Goal: Task Accomplishment & Management: Complete application form

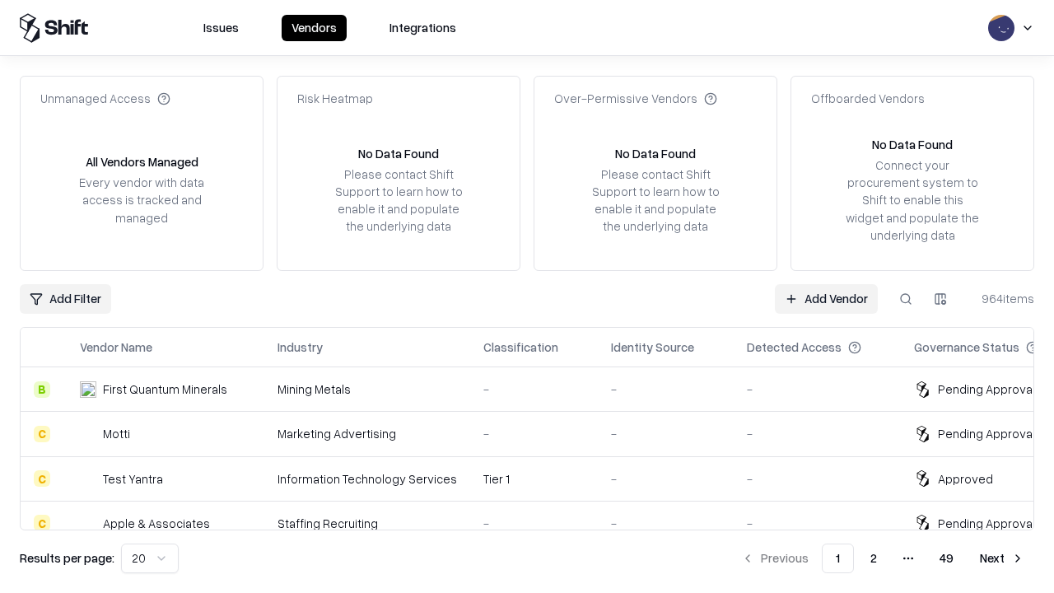
click at [826, 298] on link "Add Vendor" at bounding box center [825, 299] width 103 height 30
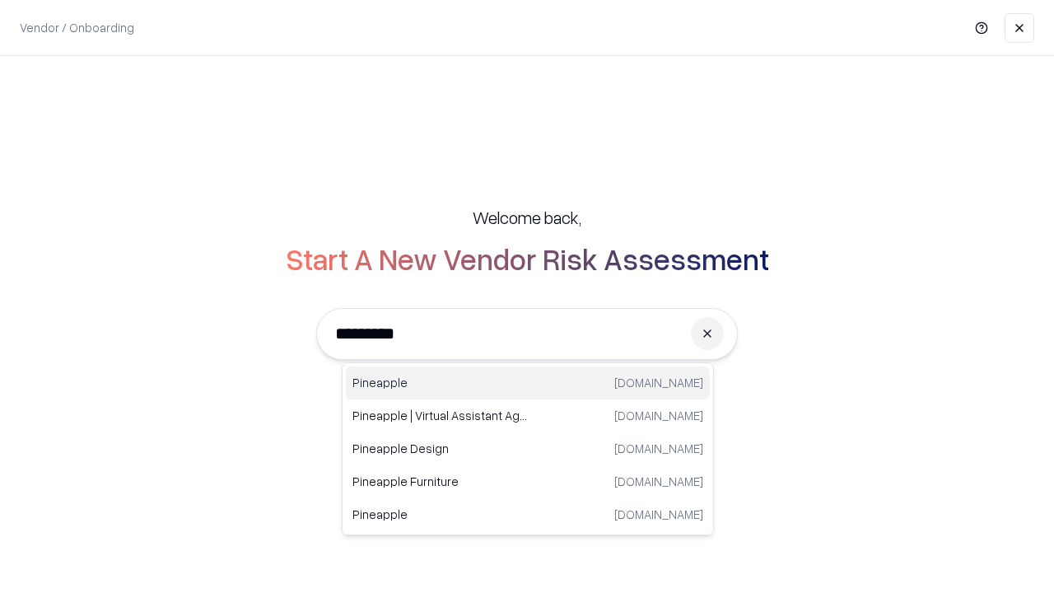
click at [528, 383] on div "Pineapple [DOMAIN_NAME]" at bounding box center [528, 382] width 364 height 33
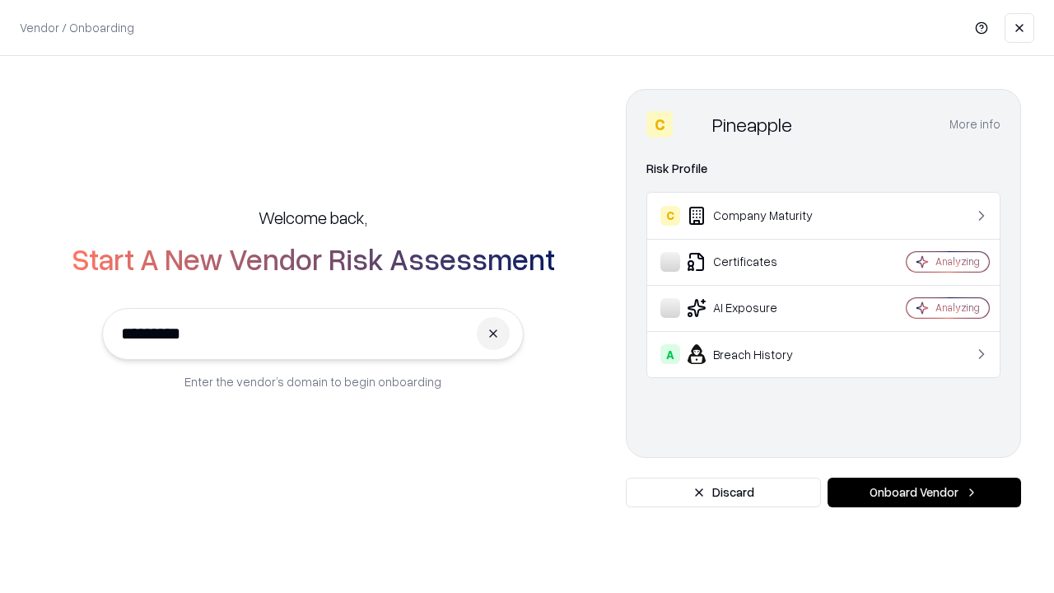
type input "*********"
click at [923, 492] on button "Onboard Vendor" at bounding box center [923, 492] width 193 height 30
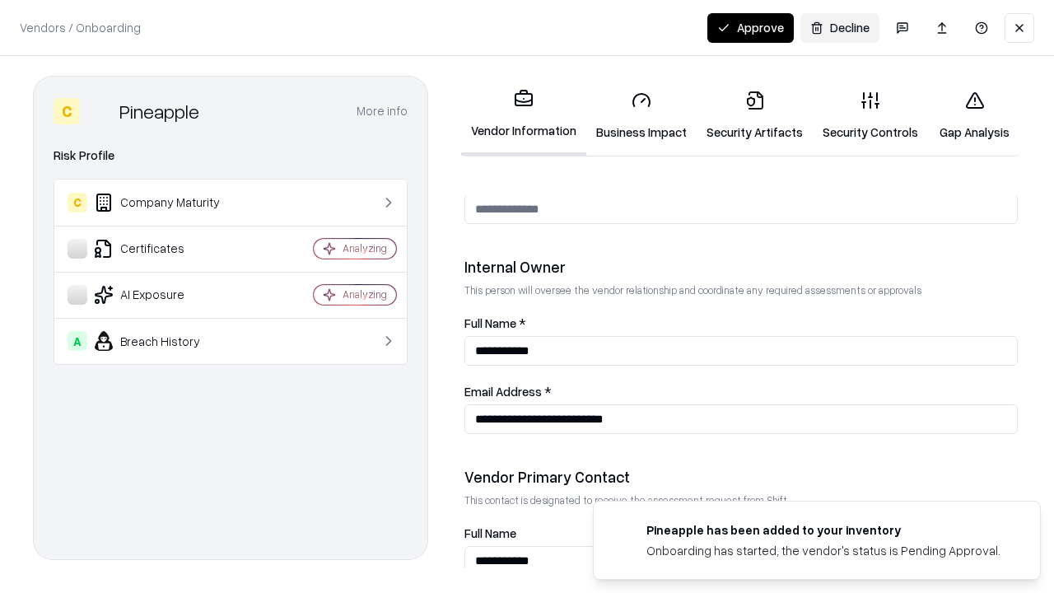
scroll to position [853, 0]
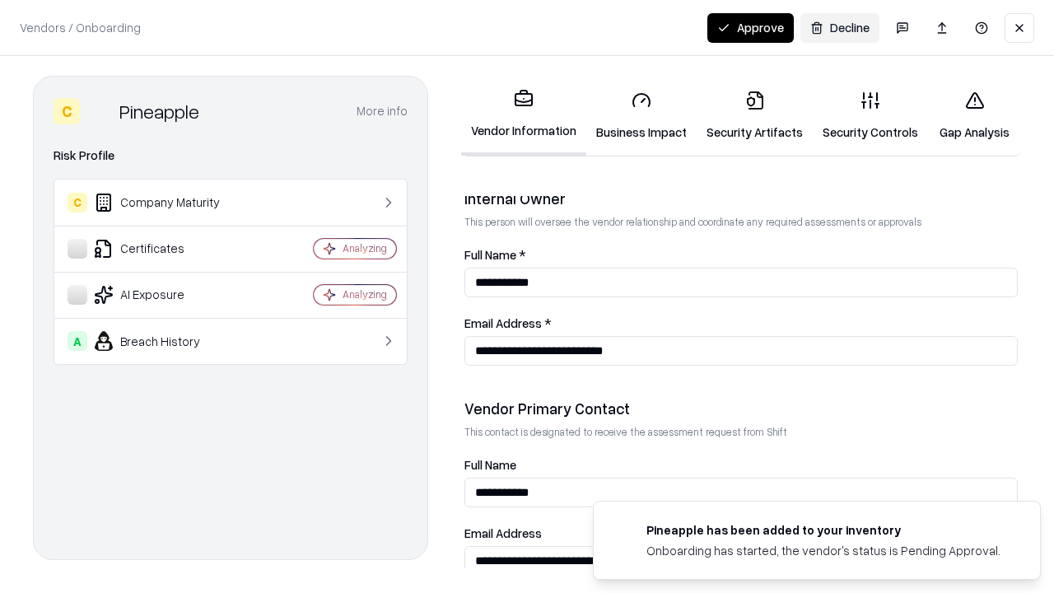
click at [754, 115] on link "Security Artifacts" at bounding box center [754, 115] width 116 height 77
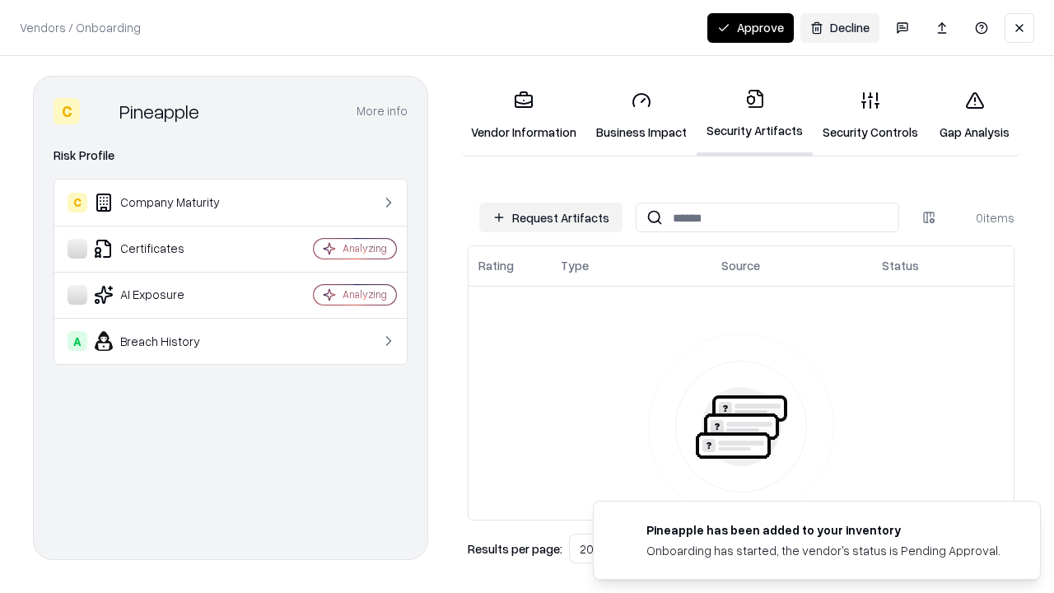
click at [551, 217] on button "Request Artifacts" at bounding box center [550, 217] width 143 height 30
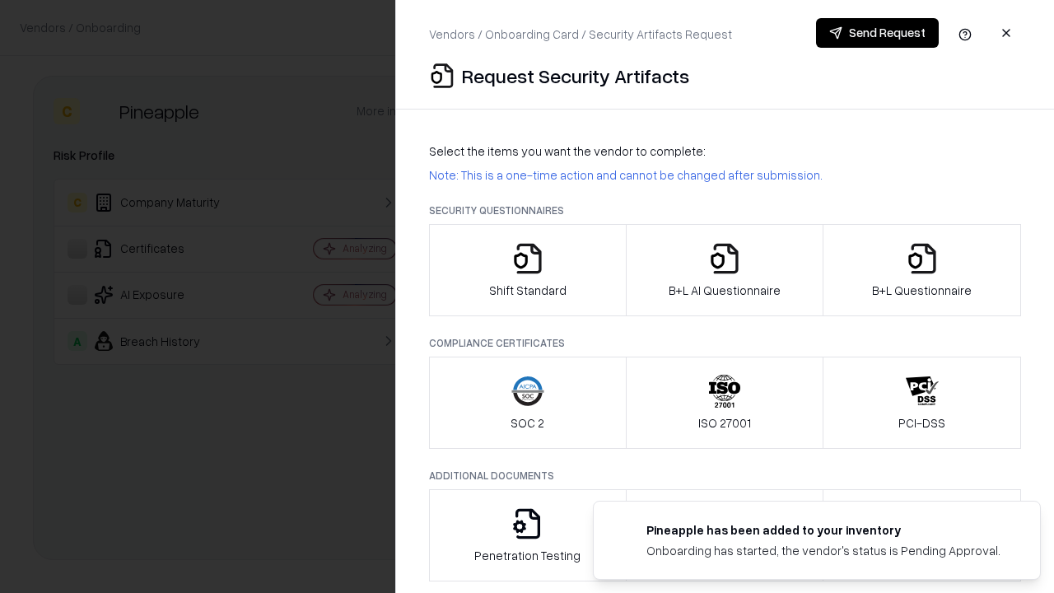
click at [921, 270] on icon "button" at bounding box center [921, 258] width 33 height 33
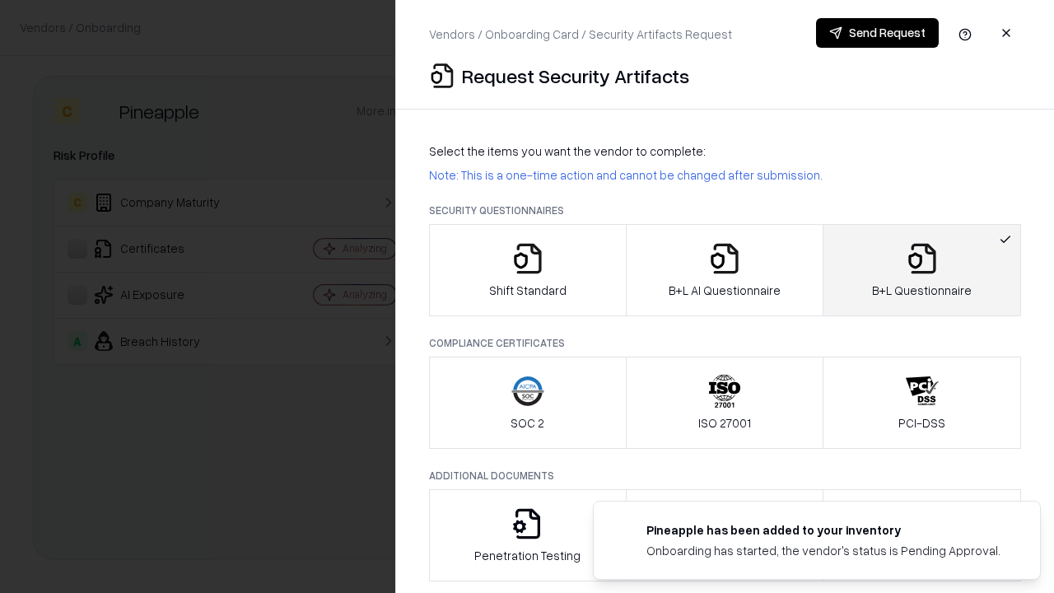
click at [723, 270] on icon "button" at bounding box center [724, 258] width 33 height 33
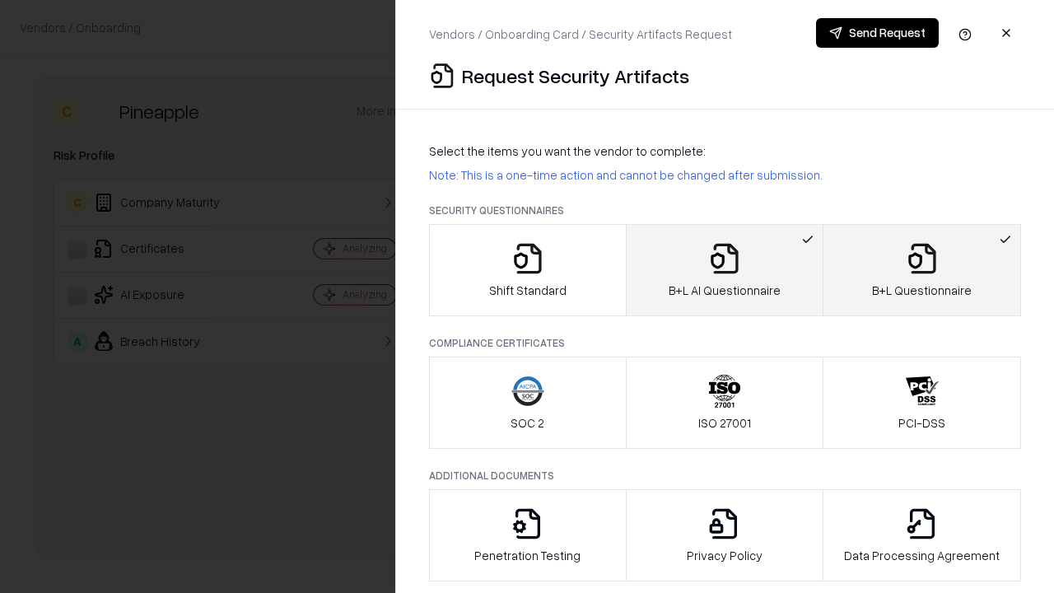
click at [877, 33] on button "Send Request" at bounding box center [877, 33] width 123 height 30
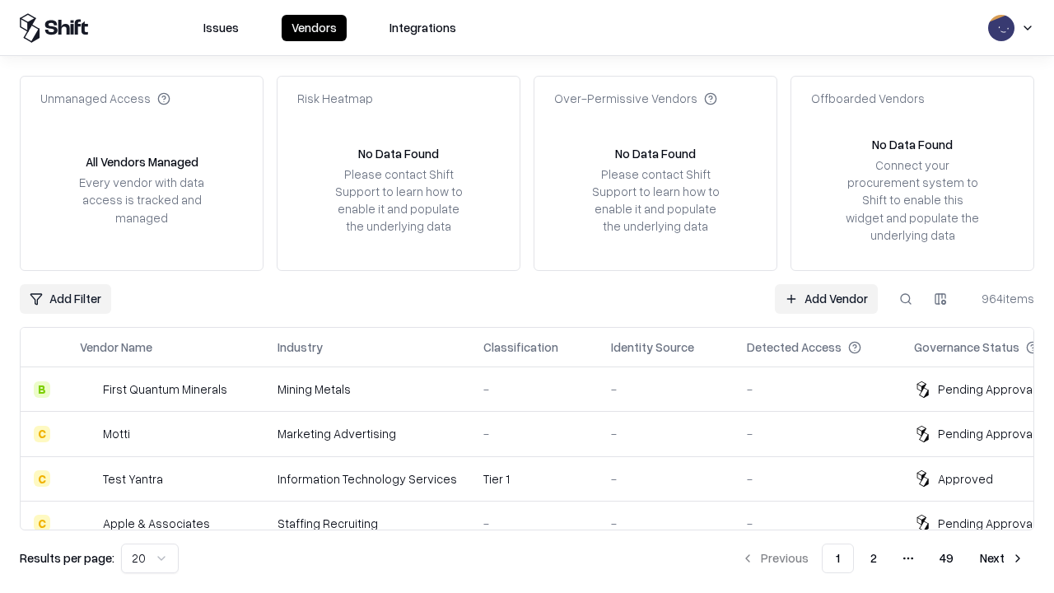
click at [905, 298] on button at bounding box center [906, 299] width 30 height 30
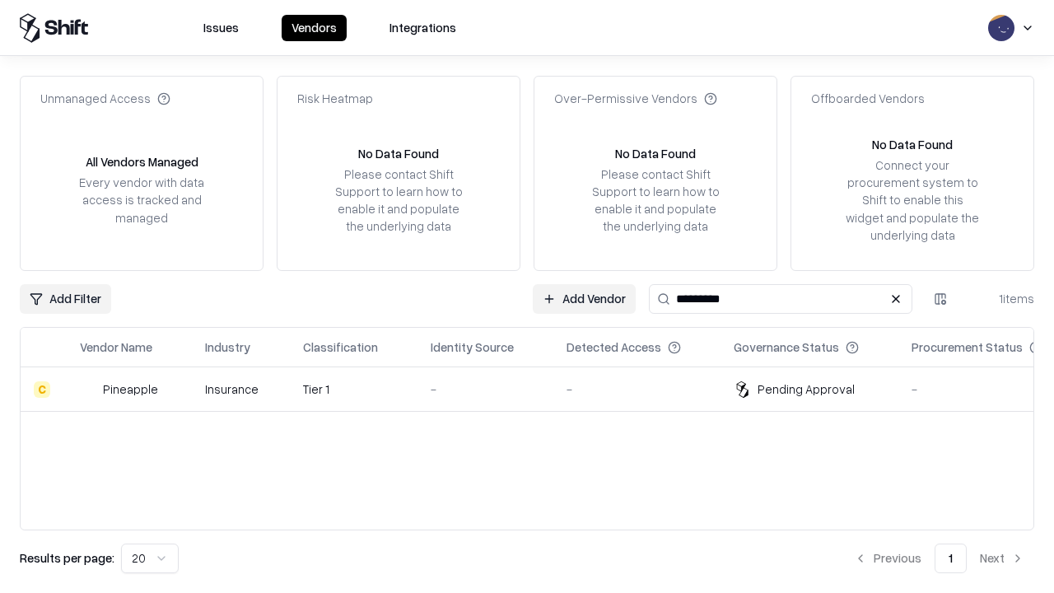
type input "*********"
click at [537, 388] on div "-" at bounding box center [484, 388] width 109 height 17
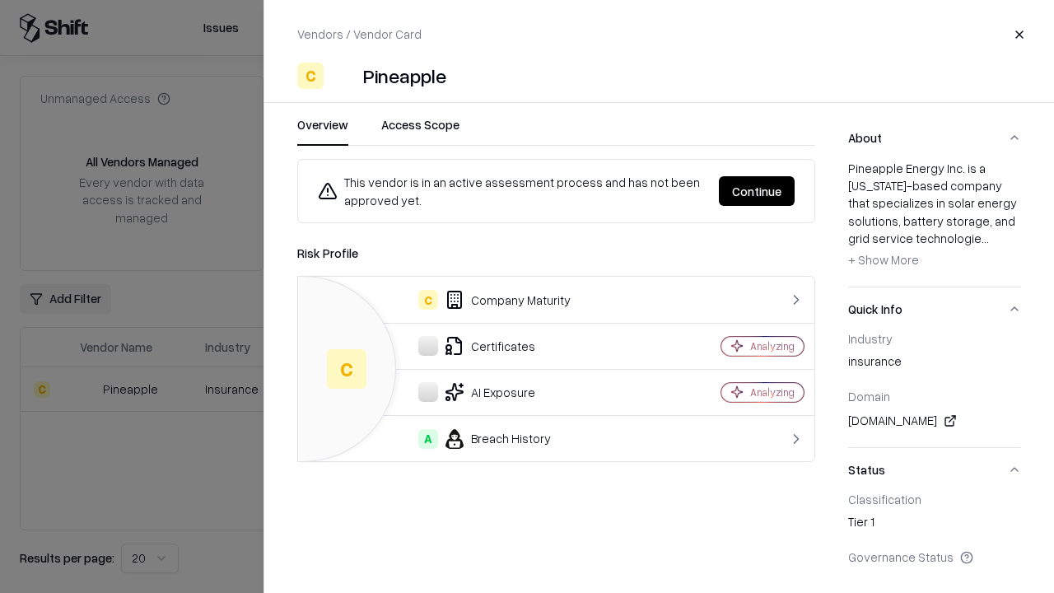
click at [756, 191] on button "Continue" at bounding box center [757, 191] width 76 height 30
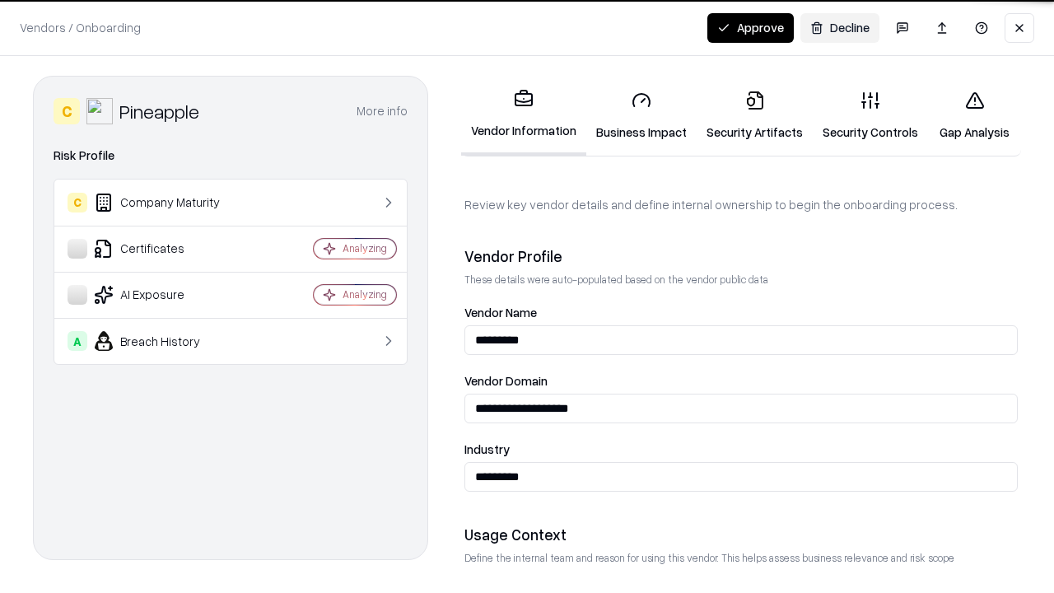
click at [754, 115] on link "Security Artifacts" at bounding box center [754, 115] width 116 height 77
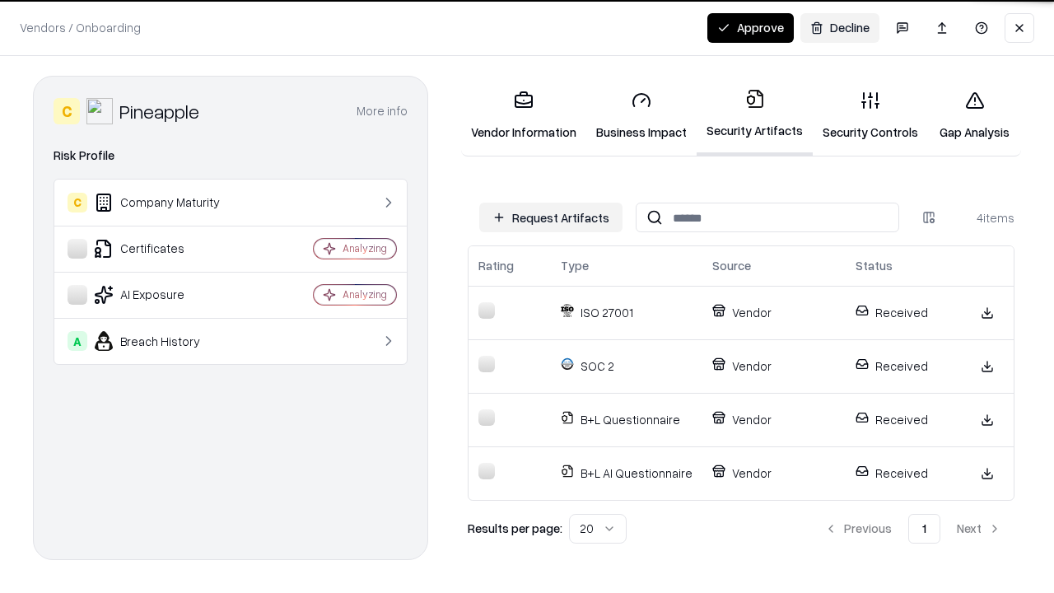
click at [750, 27] on button "Approve" at bounding box center [750, 28] width 86 height 30
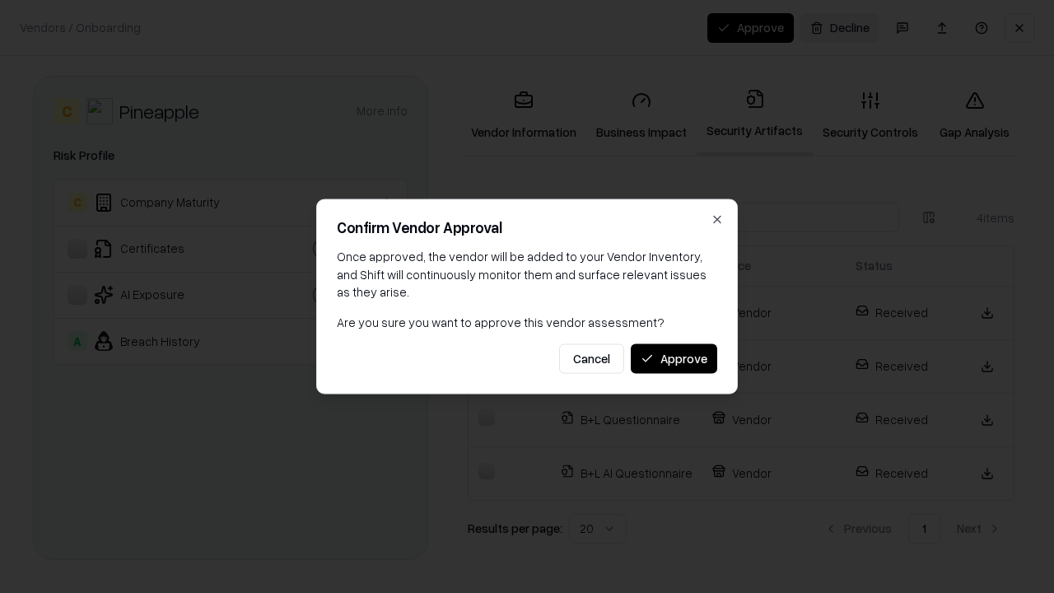
click at [673, 358] on button "Approve" at bounding box center [673, 358] width 86 height 30
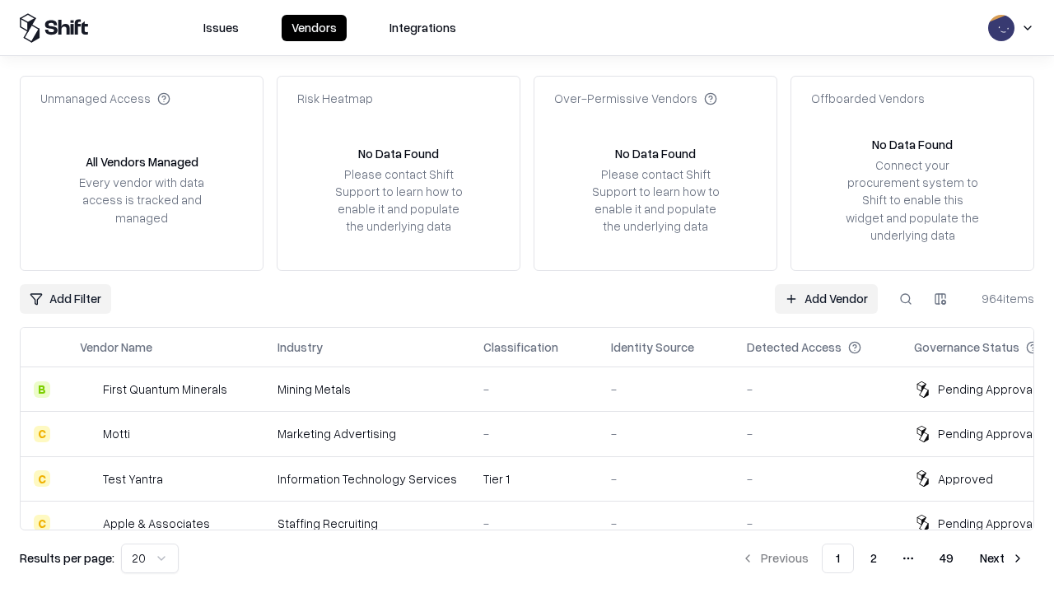
type input "*********"
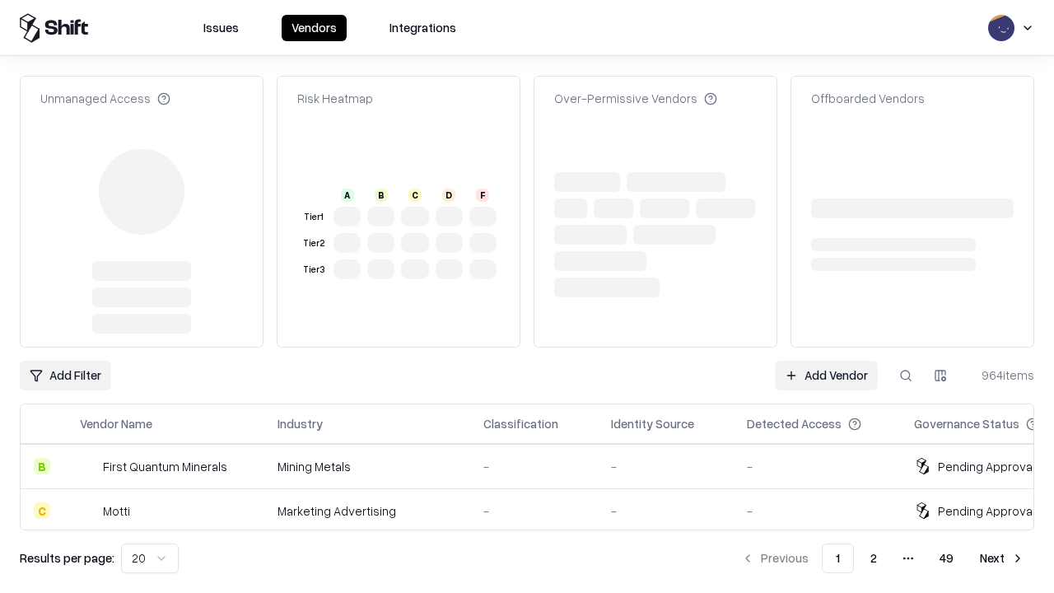
click at [826, 360] on link "Add Vendor" at bounding box center [825, 375] width 103 height 30
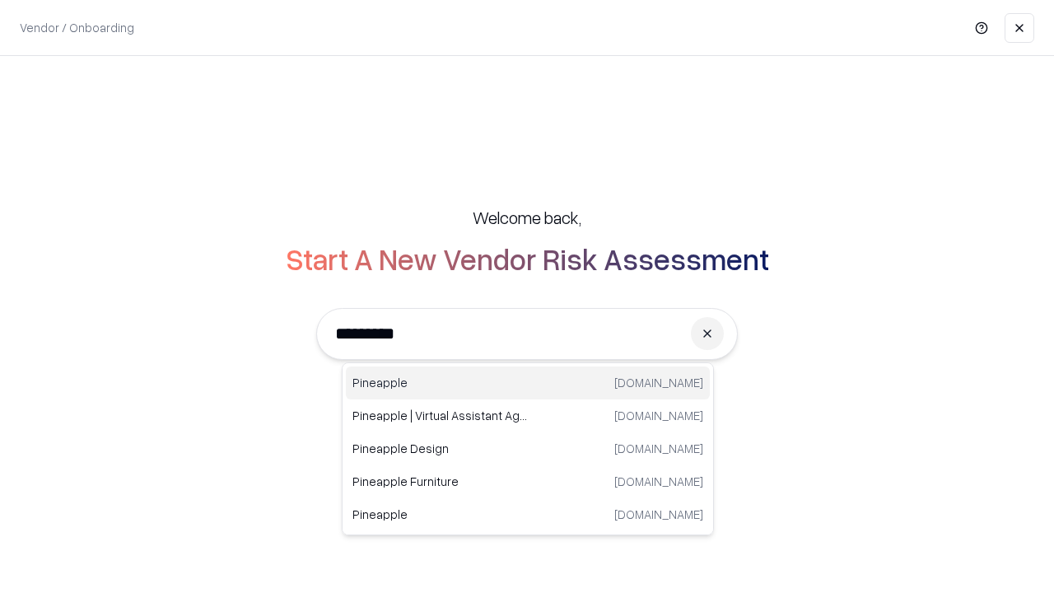
click at [528, 383] on div "Pineapple [DOMAIN_NAME]" at bounding box center [528, 382] width 364 height 33
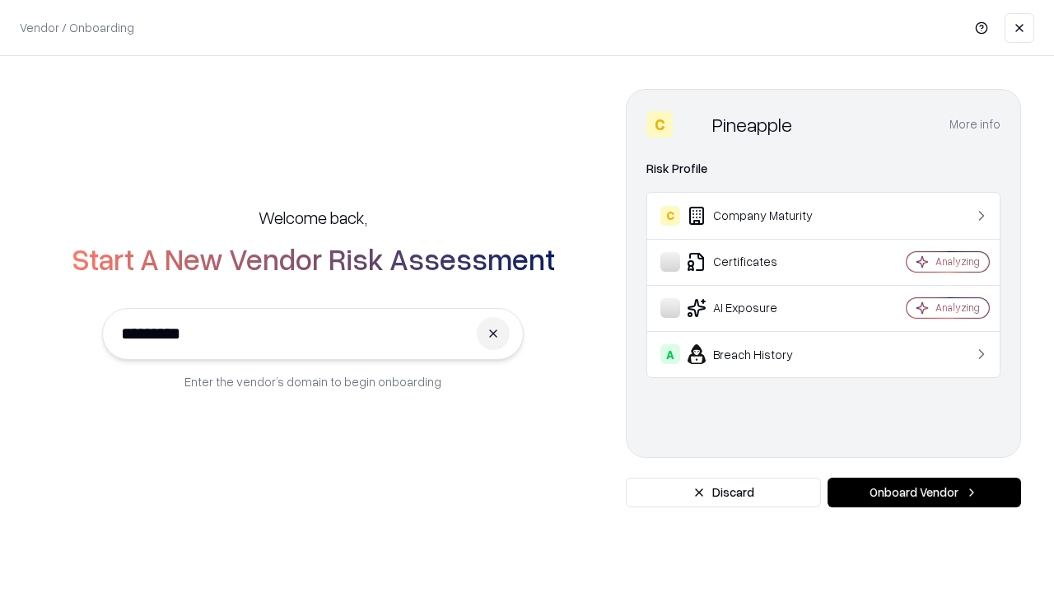
type input "*********"
click at [923, 492] on button "Onboard Vendor" at bounding box center [923, 492] width 193 height 30
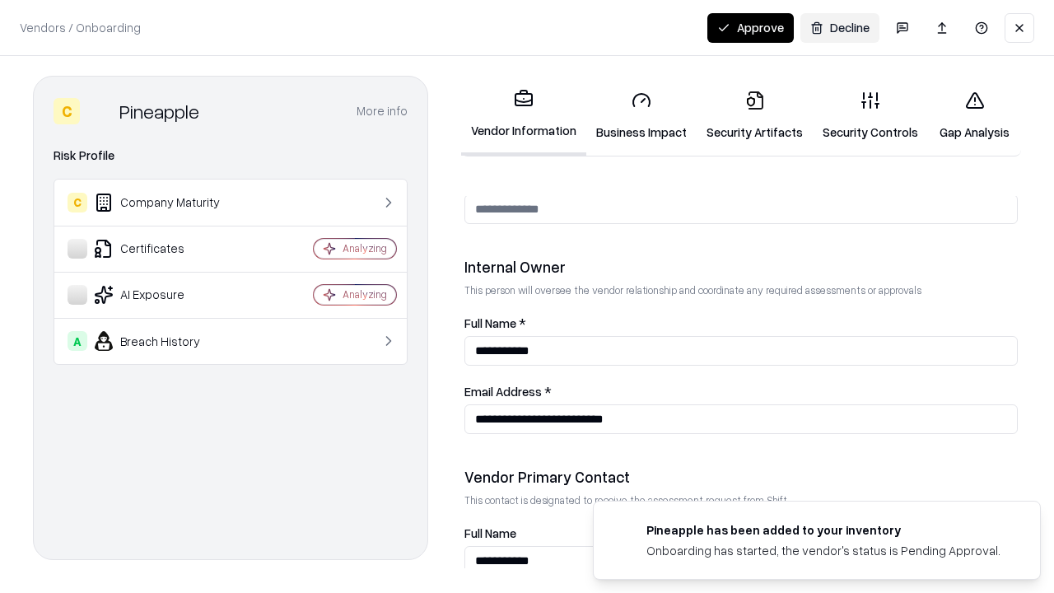
scroll to position [853, 0]
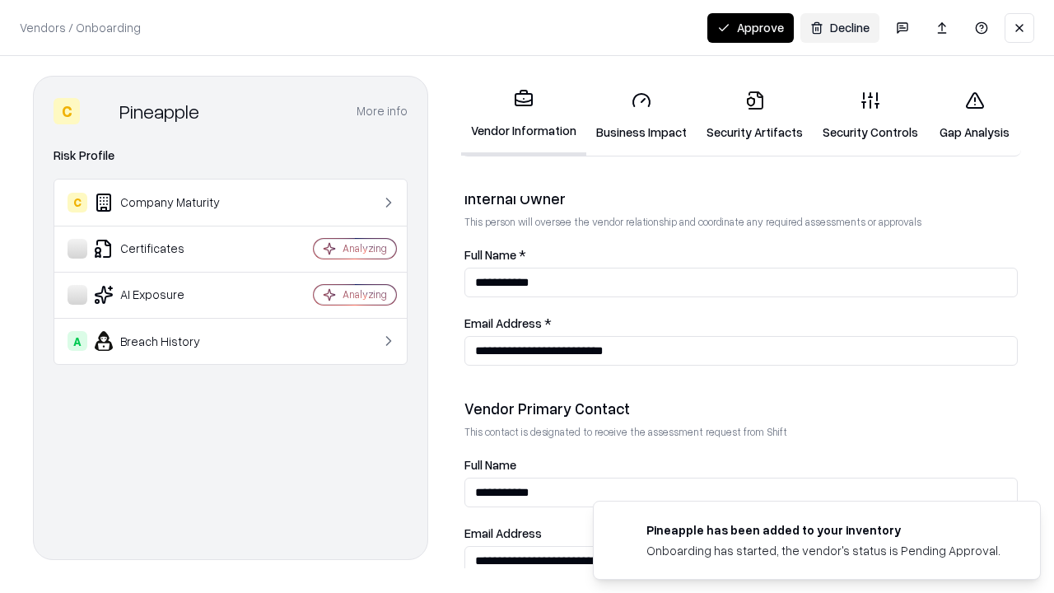
click at [750, 27] on button "Approve" at bounding box center [750, 28] width 86 height 30
